Goal: Subscribe to service/newsletter

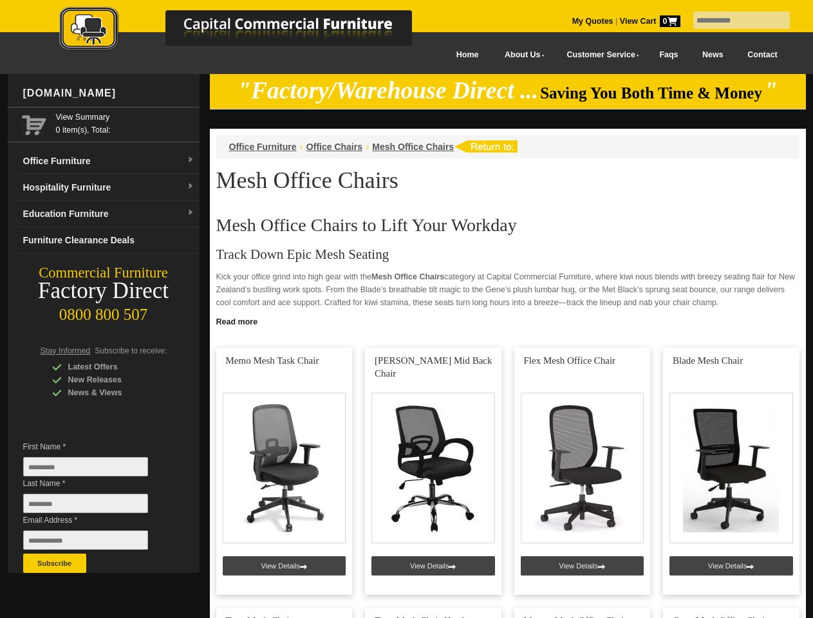
click at [734, 21] on input "text" at bounding box center [742, 20] width 97 height 17
click at [95, 507] on input "Last Name *" at bounding box center [85, 503] width 125 height 19
click at [55, 564] on button "Subscribe" at bounding box center [54, 563] width 63 height 19
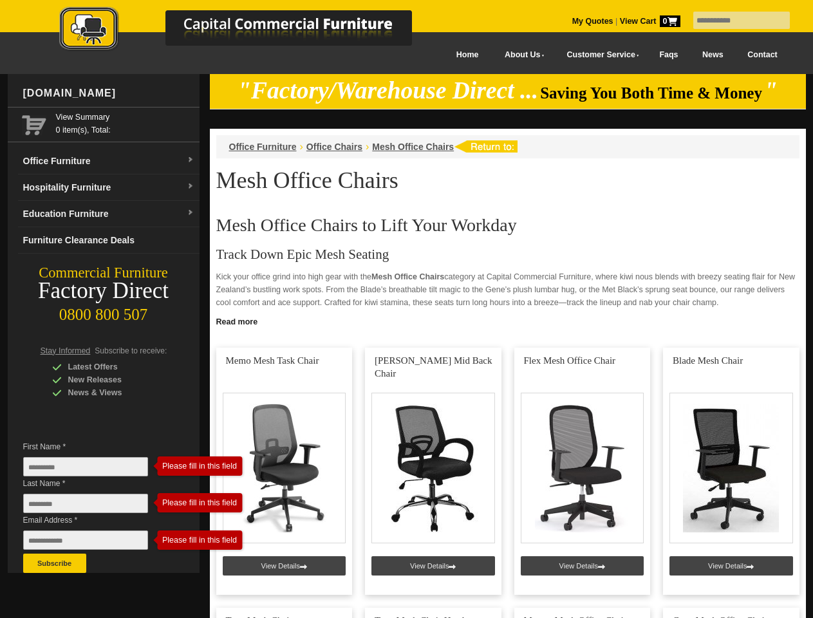
click at [508, 321] on link "Read more" at bounding box center [508, 320] width 596 height 16
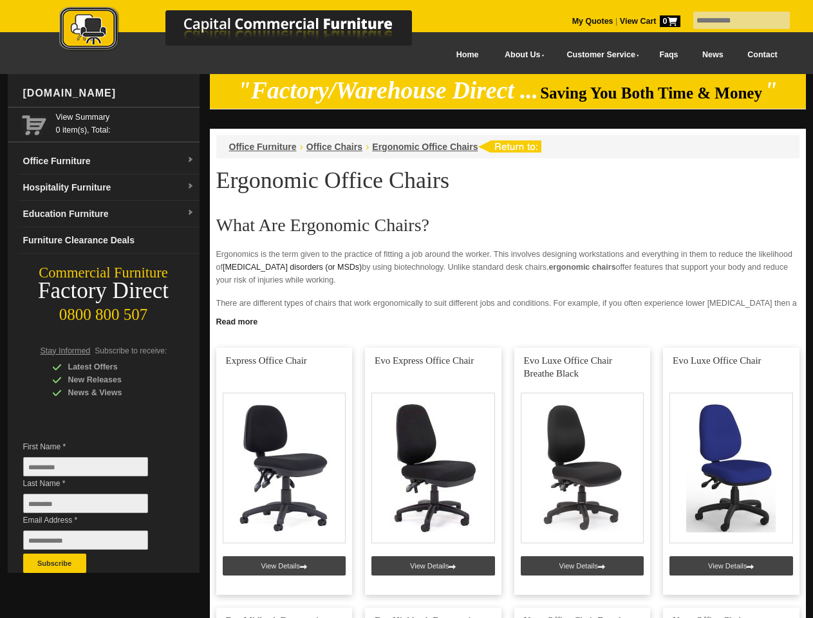
click at [734, 21] on input "text" at bounding box center [742, 20] width 97 height 17
click at [95, 507] on input "Last Name *" at bounding box center [85, 503] width 125 height 19
click at [55, 564] on button "Subscribe" at bounding box center [54, 563] width 63 height 19
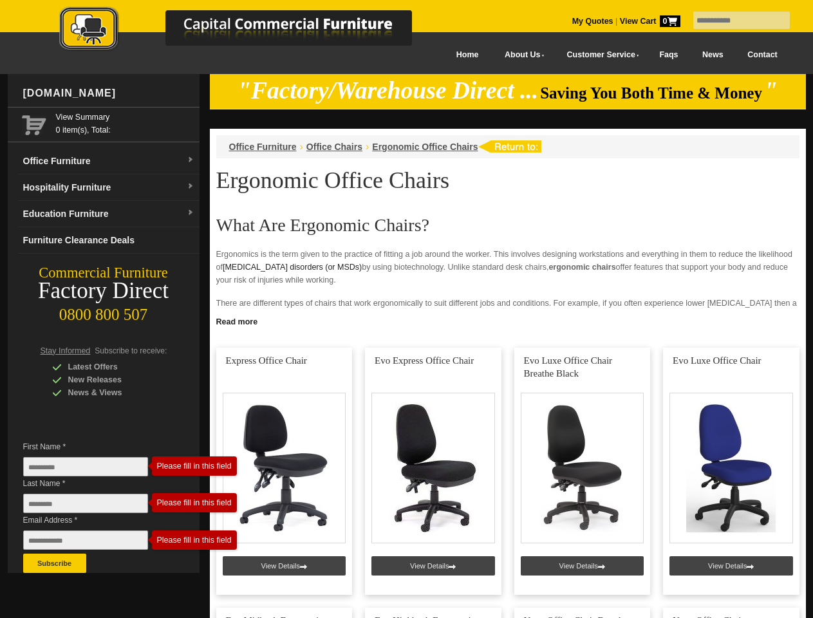
click at [508, 321] on link "Read more" at bounding box center [508, 320] width 596 height 16
